Goal: Task Accomplishment & Management: Manage account settings

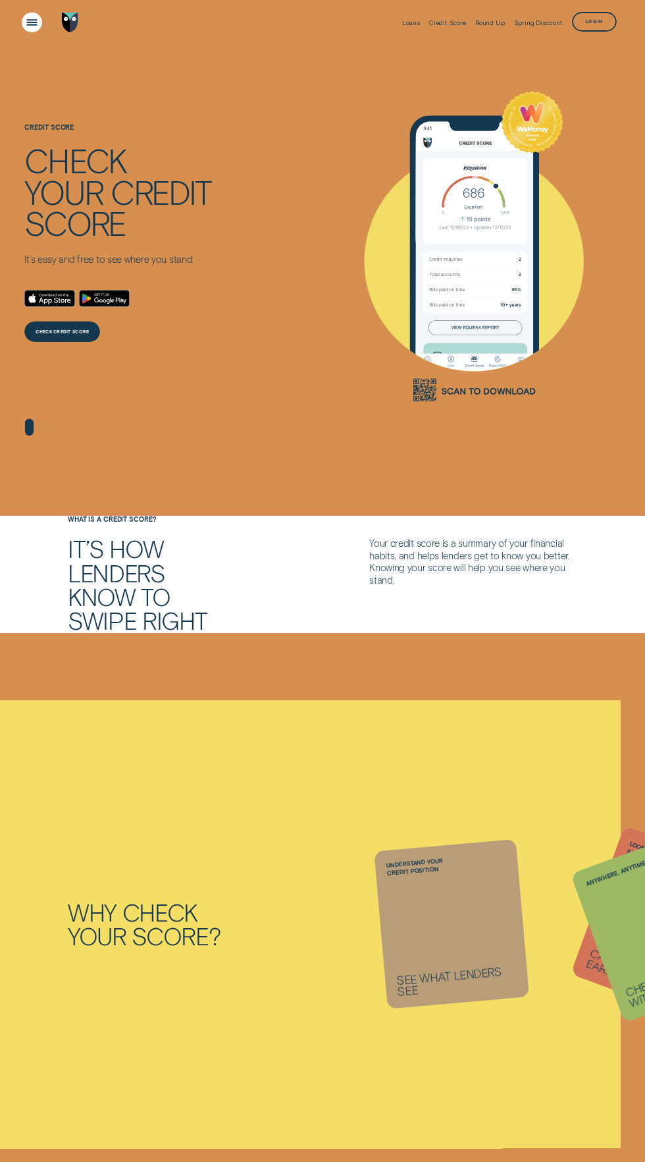
click at [32, 24] on div "Open Menu" at bounding box center [32, 22] width 28 height 28
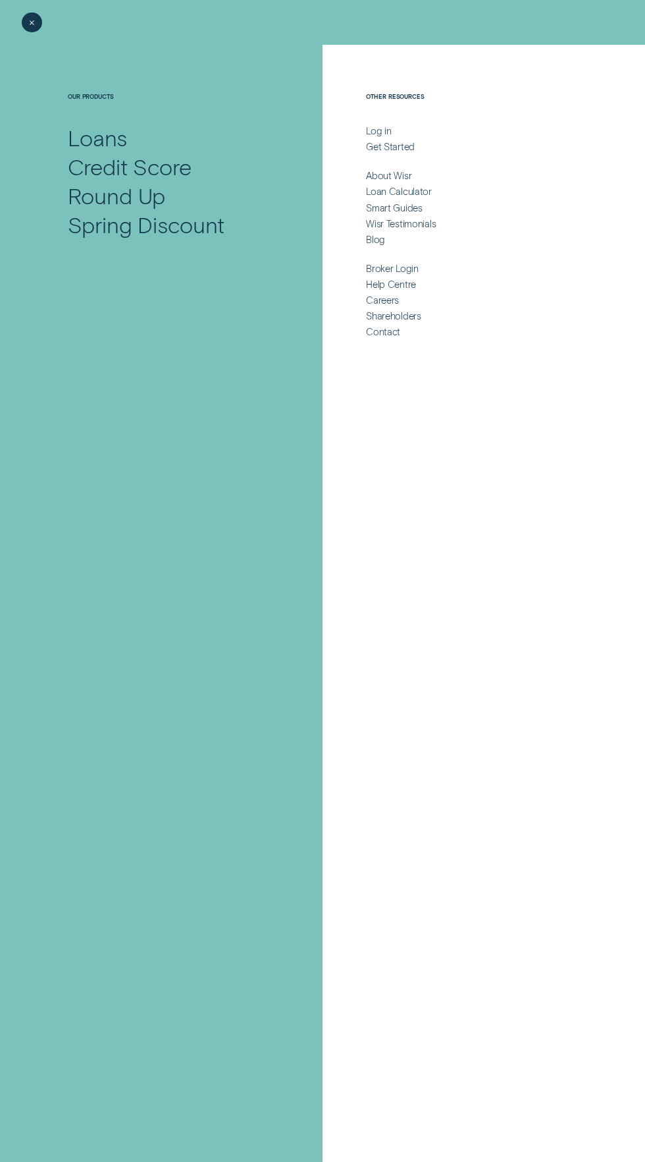
click at [175, 167] on div "Credit Score" at bounding box center [130, 166] width 124 height 29
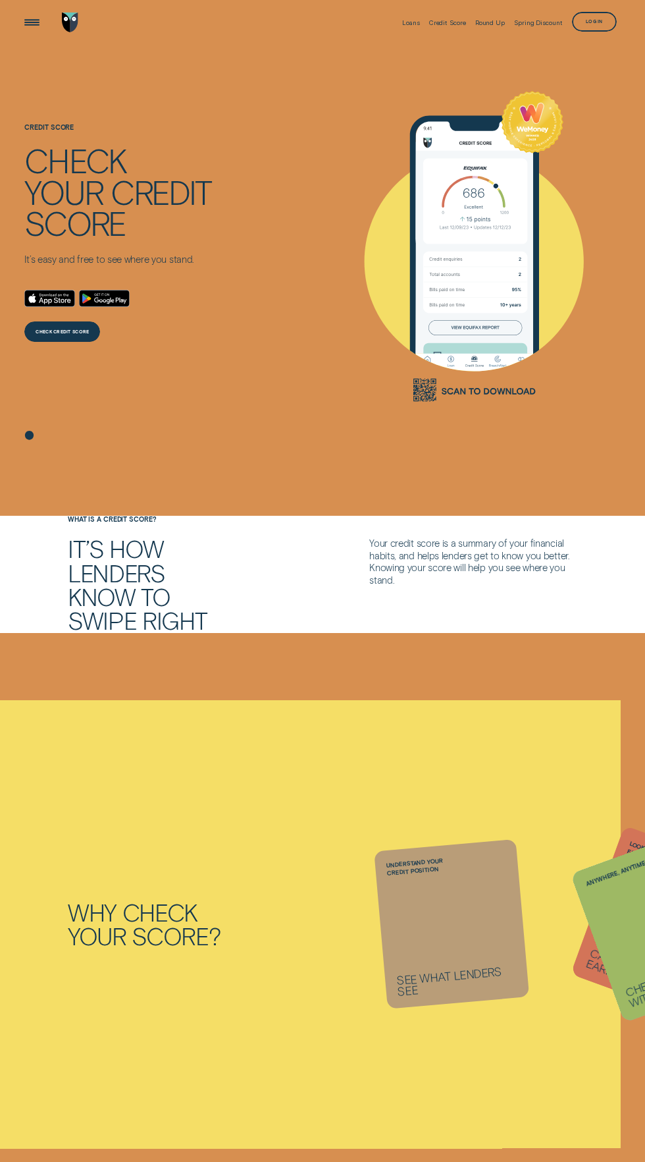
click at [75, 333] on div "CHECK CREDIT SCORE" at bounding box center [62, 333] width 53 height 4
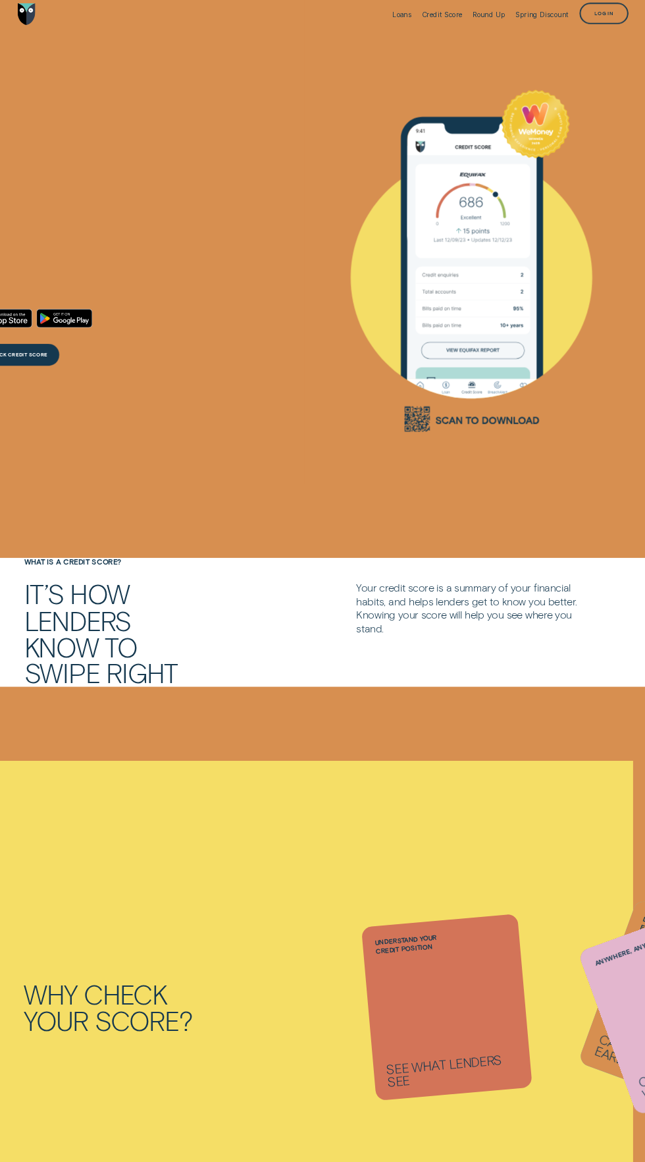
click at [594, 22] on div "Log in" at bounding box center [594, 23] width 17 height 4
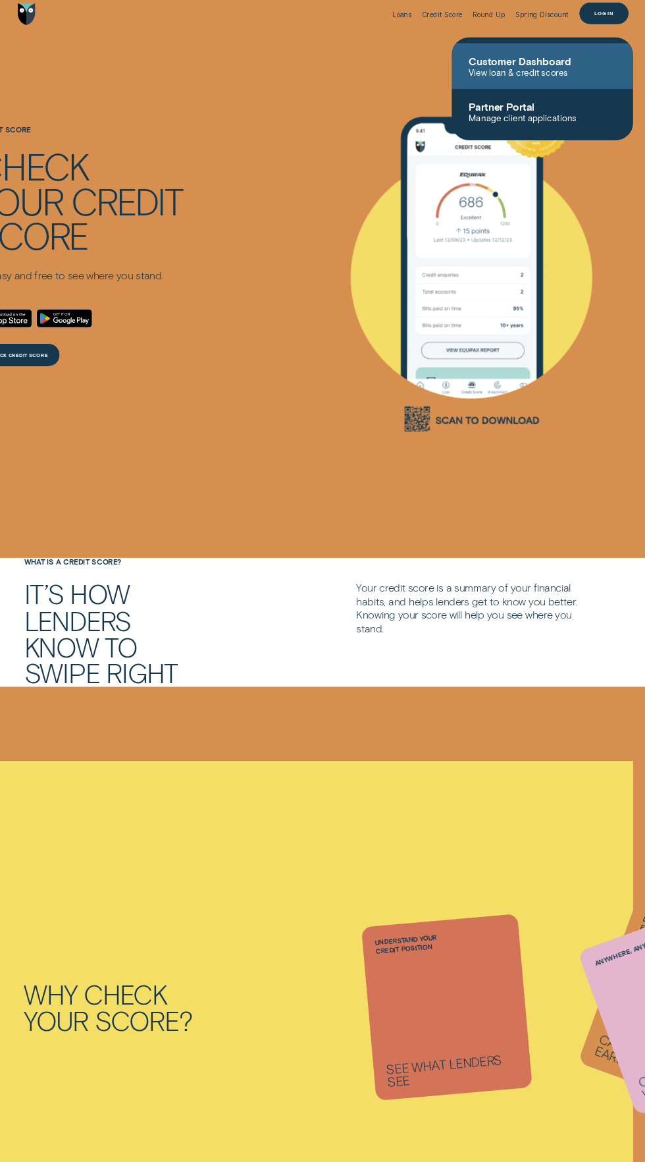
click at [532, 68] on span "Customer Dashboard" at bounding box center [538, 64] width 133 height 11
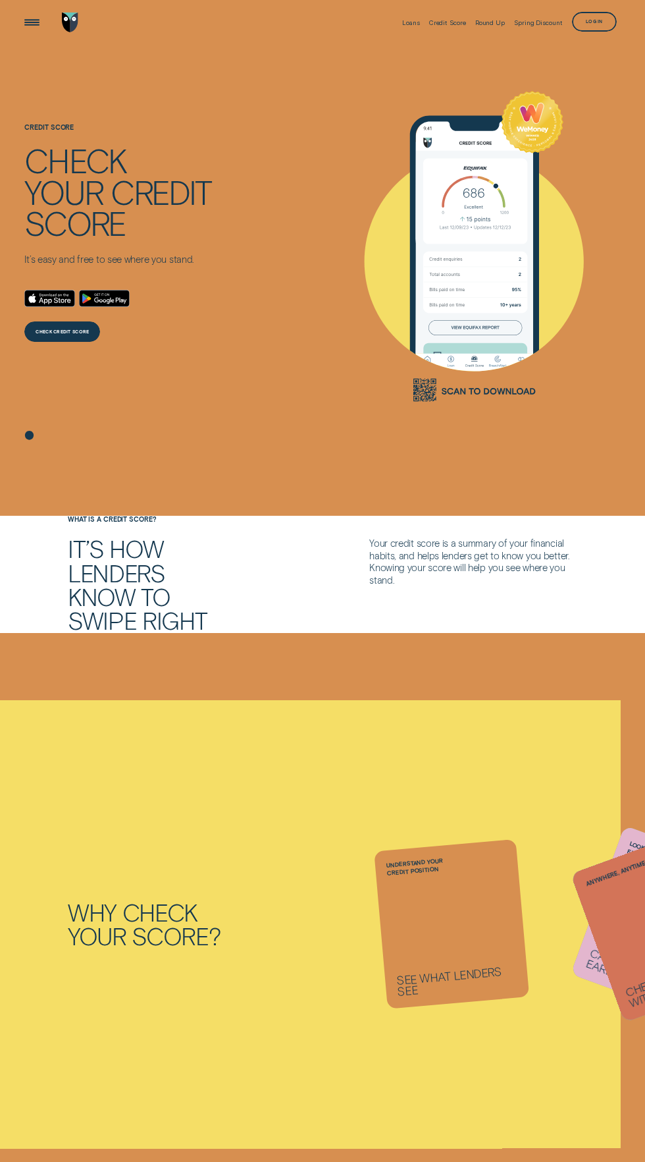
click at [594, 22] on div "Log in" at bounding box center [594, 23] width 17 height 4
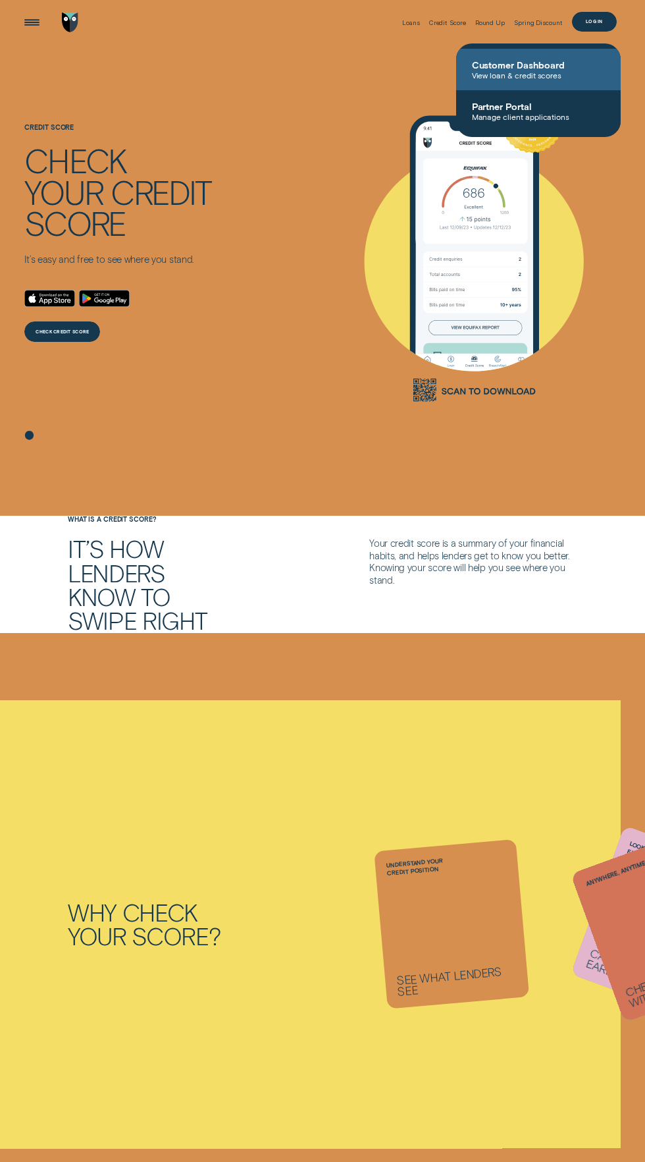
click at [566, 67] on span "Customer Dashboard" at bounding box center [538, 64] width 133 height 11
